Goal: Information Seeking & Learning: Understand process/instructions

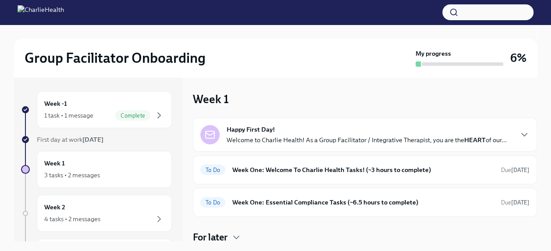
click at [399, 140] on p "Welcome to Charlie Health! As a Group Facilitator / Integrative Therapist, you …" at bounding box center [367, 139] width 280 height 9
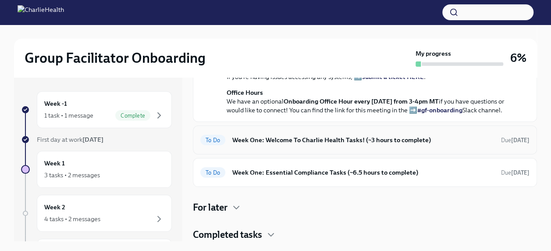
scroll to position [390, 0]
click at [276, 139] on h6 "Week One: Welcome To Charlie Health Tasks! (~3 hours to complete)" at bounding box center [363, 140] width 262 height 10
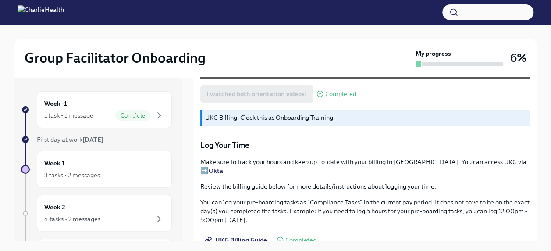
scroll to position [657, 0]
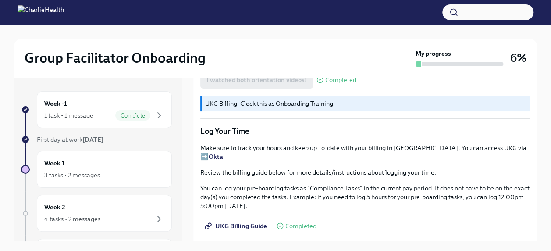
click at [344, 108] on p "UKG Billing: Clock this as Onboarding Training" at bounding box center [365, 103] width 321 height 9
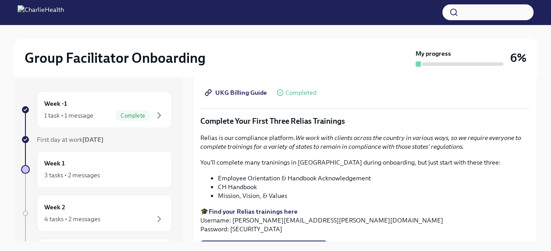
scroll to position [789, 0]
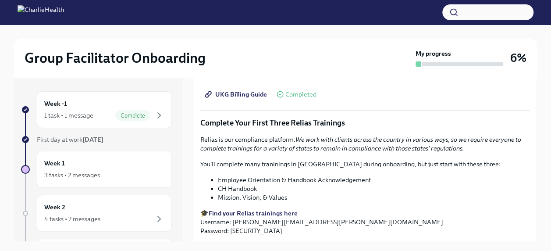
click at [372, 128] on p "Complete Your First Three Relias Trainings" at bounding box center [364, 122] width 329 height 11
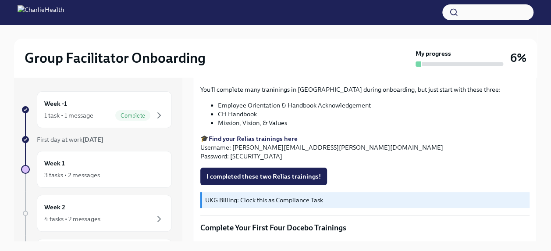
scroll to position [876, 0]
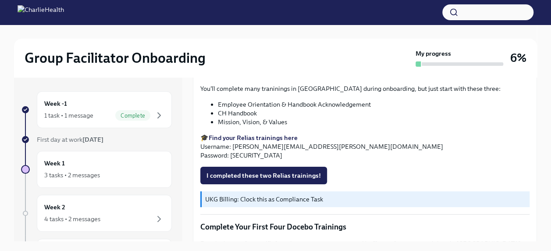
drag, startPoint x: 317, startPoint y: 192, endPoint x: 107, endPoint y: 50, distance: 253.7
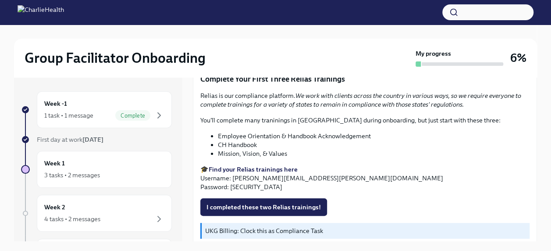
drag, startPoint x: 107, startPoint y: 50, endPoint x: 385, endPoint y: 46, distance: 278.2
click at [385, 46] on div "Group Facilitator Onboarding My progress 6%" at bounding box center [275, 58] width 523 height 39
click at [287, 173] on strong "Find your Relias trainings here" at bounding box center [253, 169] width 89 height 8
click at [381, 191] on p "🎓 Find your Relias trainings here Username: [PERSON_NAME][EMAIL_ADDRESS][PERSON…" at bounding box center [364, 178] width 329 height 26
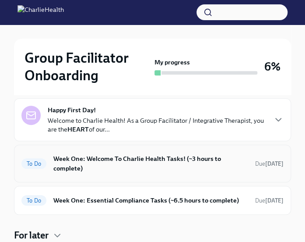
scroll to position [88, 0]
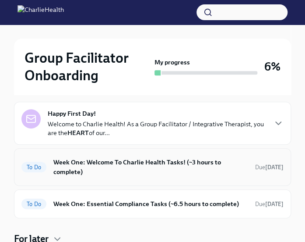
click at [134, 160] on h6 "Week One: Welcome To Charlie Health Tasks! (~3 hours to complete)" at bounding box center [150, 166] width 195 height 19
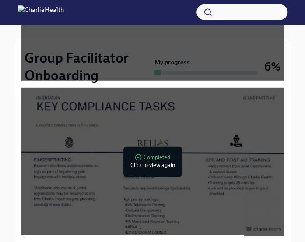
scroll to position [657, 0]
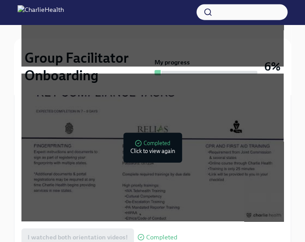
click at [151, 141] on div at bounding box center [154, 148] width 11 height 14
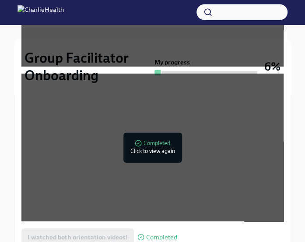
click at [13, 62] on div "Group Facilitator Onboarding My progress 6% Week 1 3 tasks • 2 messages Week On…" at bounding box center [152, 101] width 305 height 1468
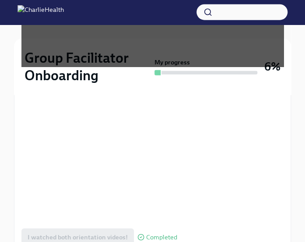
click at [151, 71] on h2 "Group Facilitator Onboarding" at bounding box center [88, 66] width 127 height 35
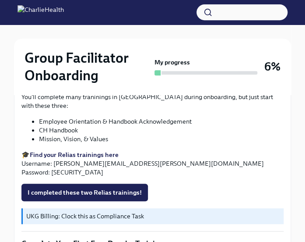
scroll to position [1066, 0]
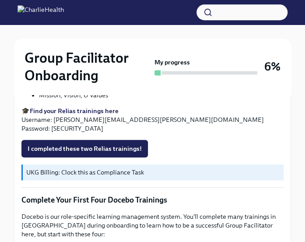
click at [133, 168] on p "UKG Billing: Clock this as Compliance Task" at bounding box center [153, 172] width 254 height 9
click at [135, 144] on span "I completed these two Relias trainings!" at bounding box center [85, 148] width 114 height 9
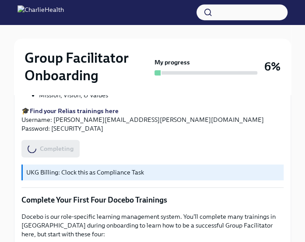
drag, startPoint x: 58, startPoint y: 139, endPoint x: 76, endPoint y: 139, distance: 17.5
click at [76, 140] on div "Completing" at bounding box center [50, 149] width 58 height 18
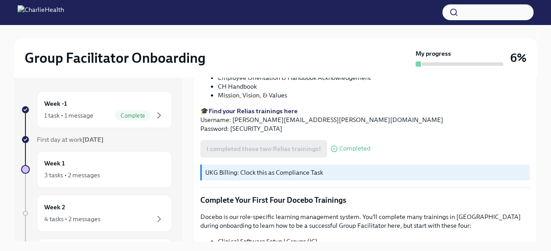
scroll to position [1052, 0]
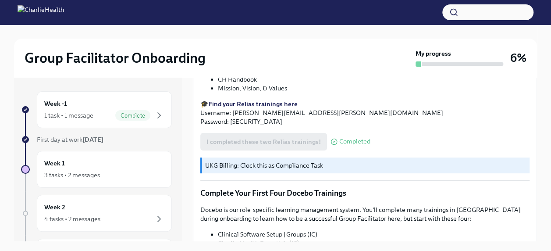
click at [312, 142] on icon at bounding box center [334, 141] width 2 height 1
click at [312, 145] on span "Completed" at bounding box center [354, 141] width 31 height 7
click at [312, 145] on icon at bounding box center [333, 141] width 7 height 7
click at [303, 150] on div "I completed these two Relias trainings! Completed" at bounding box center [285, 142] width 170 height 18
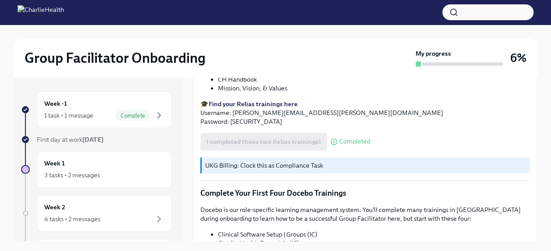
click at [312, 145] on span "Completed" at bounding box center [354, 141] width 31 height 7
click at [266, 124] on p "🎓 Find your Relias trainings here Username: [PERSON_NAME][EMAIL_ADDRESS][PERSON…" at bounding box center [364, 112] width 329 height 26
click at [312, 145] on span "Completed" at bounding box center [354, 141] width 31 height 7
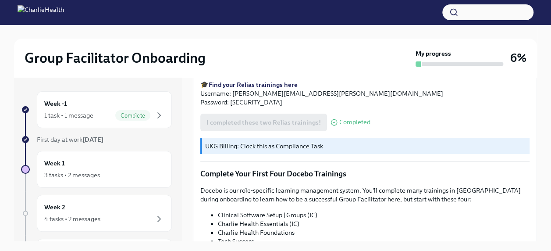
scroll to position [1095, 0]
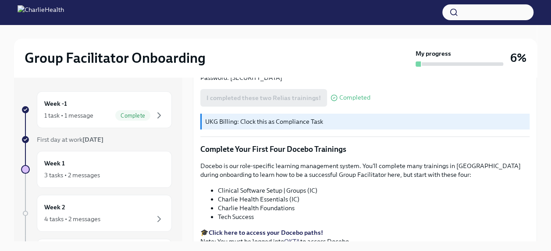
click at [297, 129] on div "UKG Billing: Clock this as Compliance Task" at bounding box center [364, 121] width 329 height 16
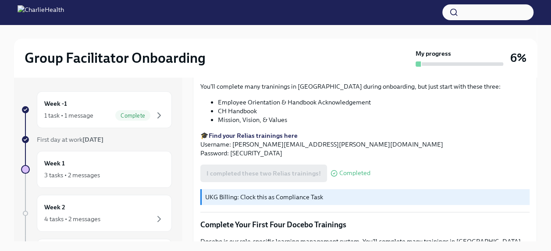
scroll to position [1008, 0]
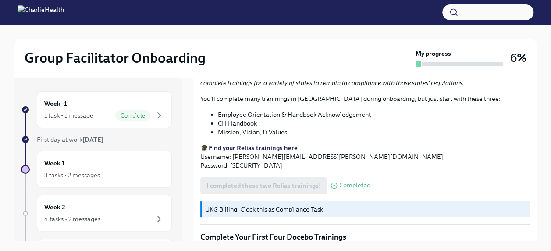
click at [273, 152] on strong "Find your Relias trainings here" at bounding box center [253, 148] width 89 height 8
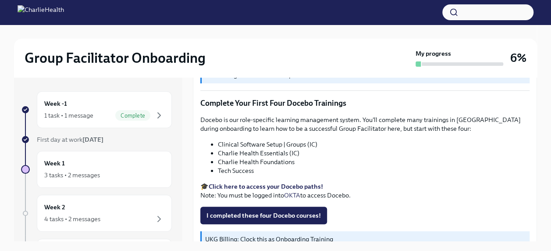
scroll to position [1066, 0]
